Goal: Task Accomplishment & Management: Manage account settings

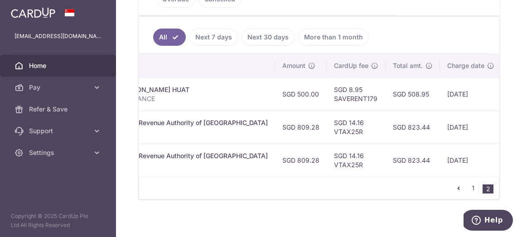
scroll to position [264, 0]
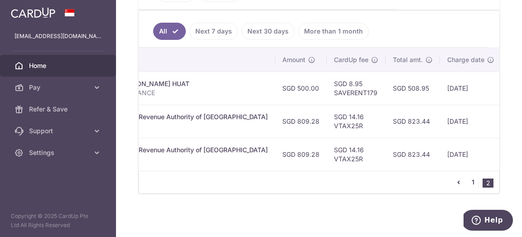
click at [472, 183] on link "1" at bounding box center [473, 182] width 11 height 11
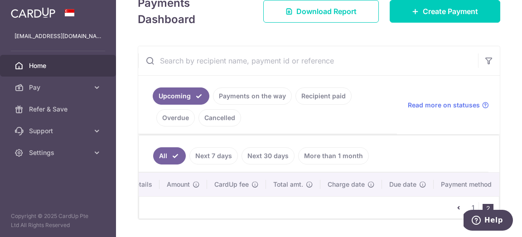
scroll to position [164, 0]
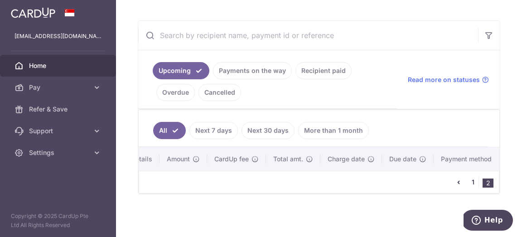
click at [474, 182] on link "1" at bounding box center [473, 182] width 11 height 11
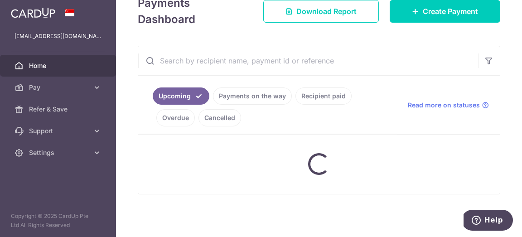
scroll to position [139, 0]
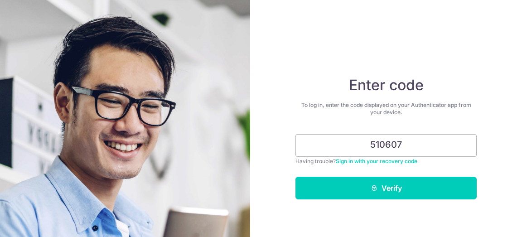
type input "510607"
click at [295, 177] on button "Verify" at bounding box center [385, 188] width 181 height 23
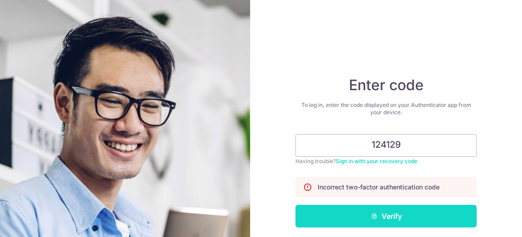
type input "124129"
click at [392, 213] on button "Verify" at bounding box center [385, 216] width 181 height 23
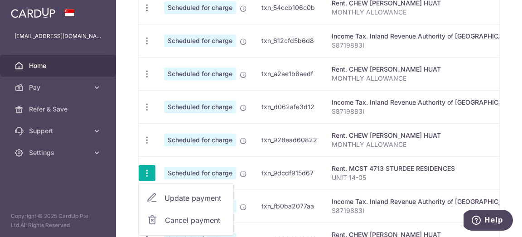
click at [173, 217] on span "Cancel payment" at bounding box center [195, 220] width 61 height 11
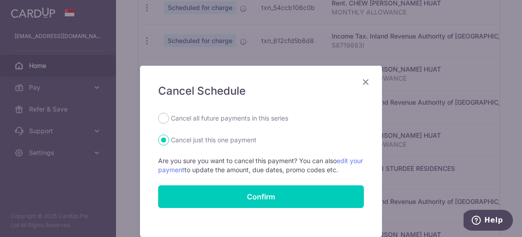
click at [244, 122] on label "Cancel all future payments in this series" at bounding box center [229, 118] width 117 height 11
click at [169, 122] on input "Cancel all future payments in this series" at bounding box center [163, 118] width 11 height 11
radio input "true"
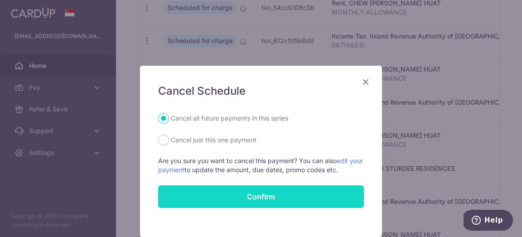
click at [263, 198] on button "Confirm" at bounding box center [261, 196] width 206 height 23
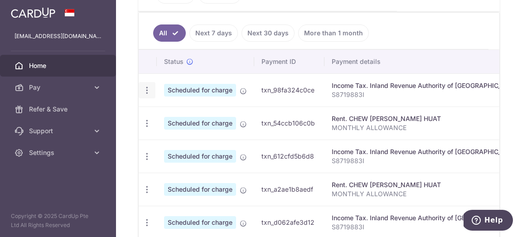
click at [146, 92] on icon "button" at bounding box center [147, 91] width 10 height 10
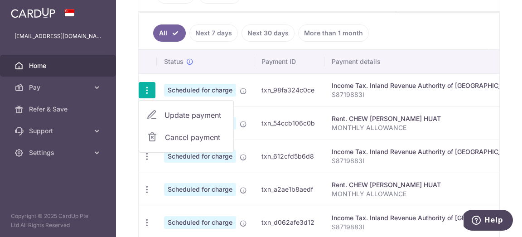
click at [166, 136] on span "Cancel payment" at bounding box center [195, 137] width 61 height 11
radio input "true"
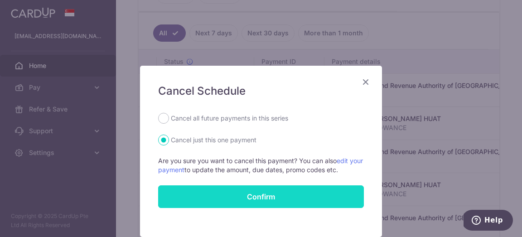
click at [253, 194] on button "Confirm" at bounding box center [261, 196] width 206 height 23
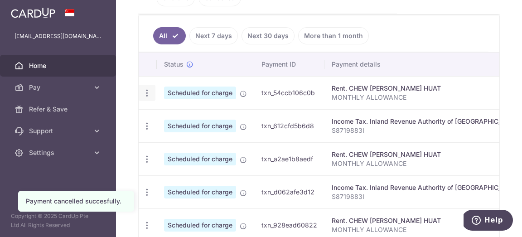
click at [147, 93] on icon "button" at bounding box center [147, 93] width 10 height 10
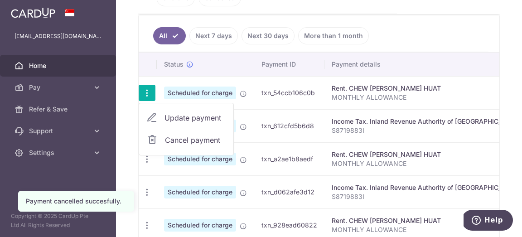
click at [170, 139] on span "Cancel payment" at bounding box center [195, 140] width 61 height 11
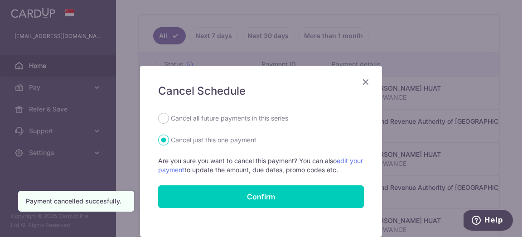
click at [367, 82] on icon "Close" at bounding box center [365, 81] width 11 height 11
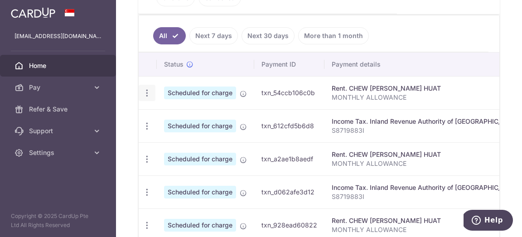
click at [148, 92] on icon "button" at bounding box center [147, 93] width 10 height 10
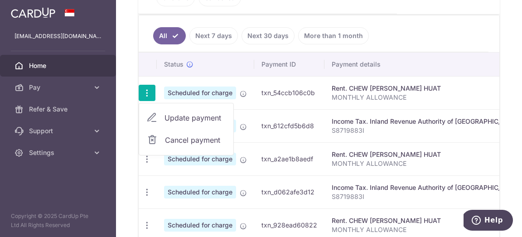
click at [162, 140] on link "Cancel payment" at bounding box center [186, 140] width 94 height 23
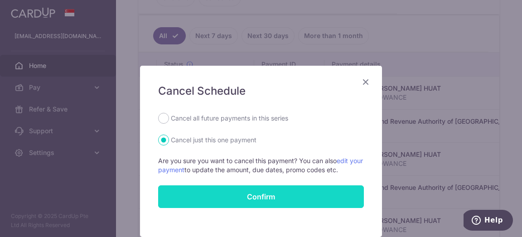
click at [266, 200] on button "Confirm" at bounding box center [261, 196] width 206 height 23
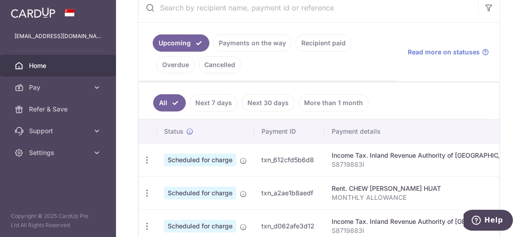
scroll to position [146, 0]
